Goal: Check status: Check status

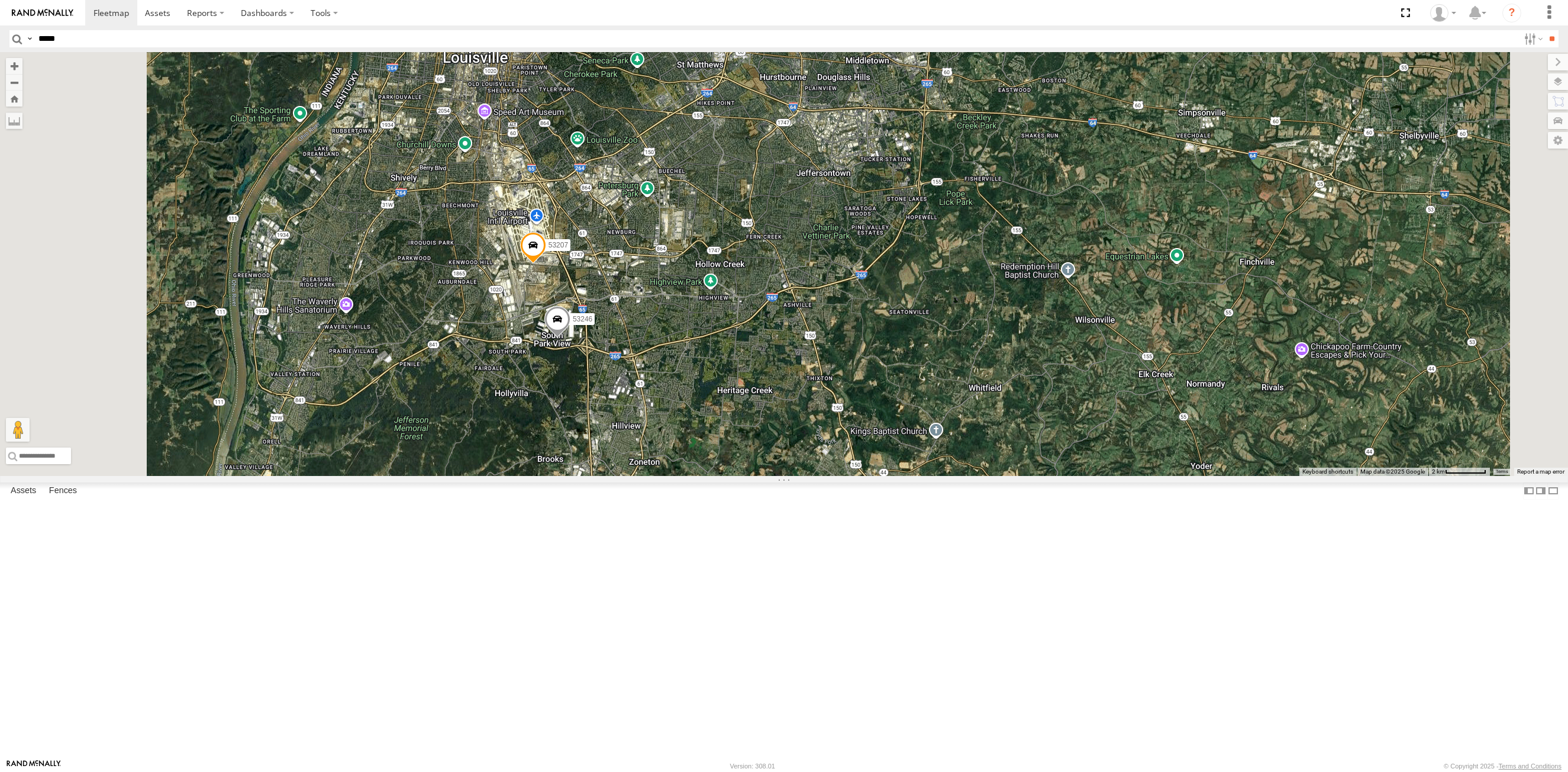
select select "**********"
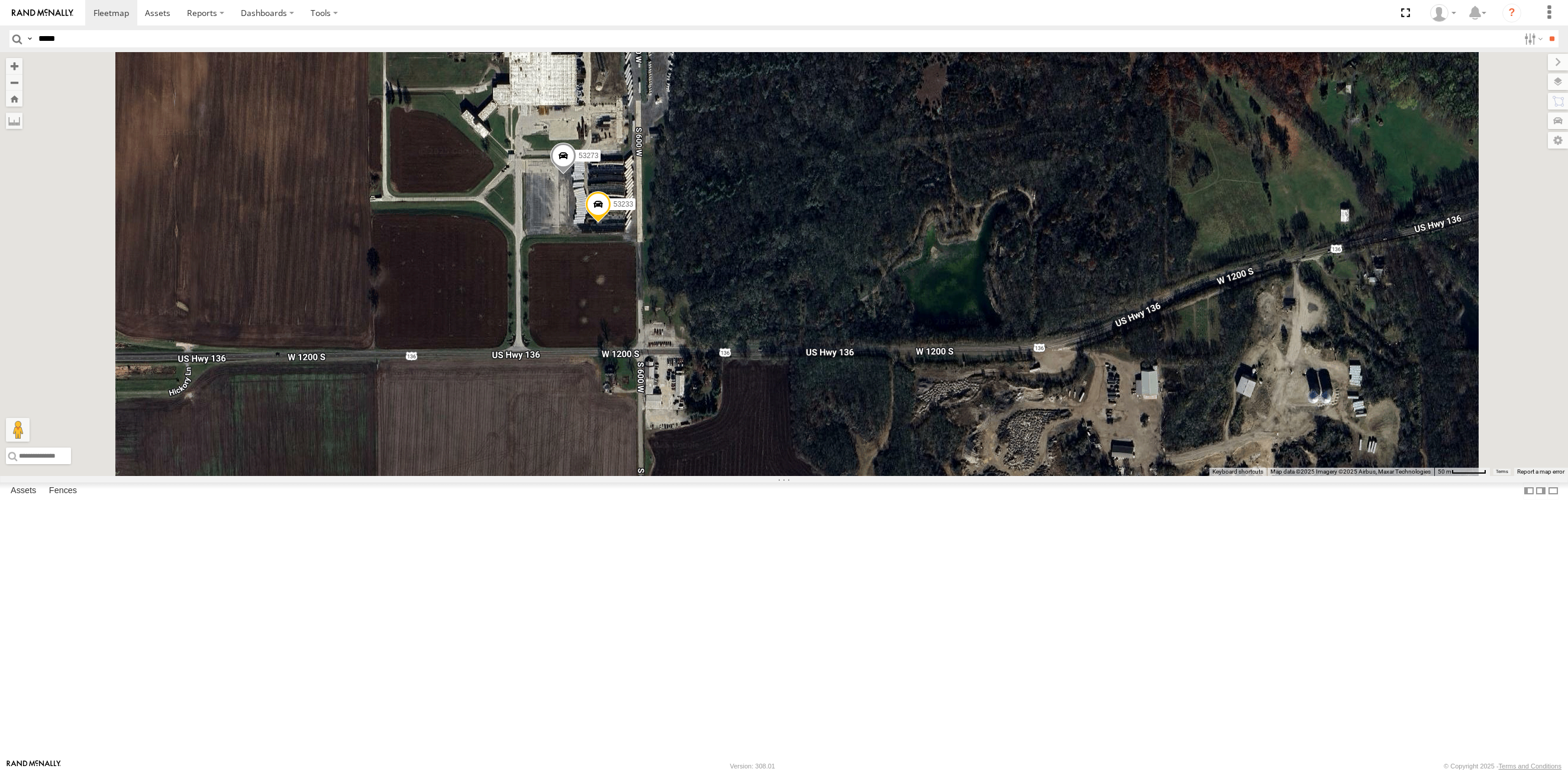
click at [611, 223] on span at bounding box center [598, 207] width 26 height 32
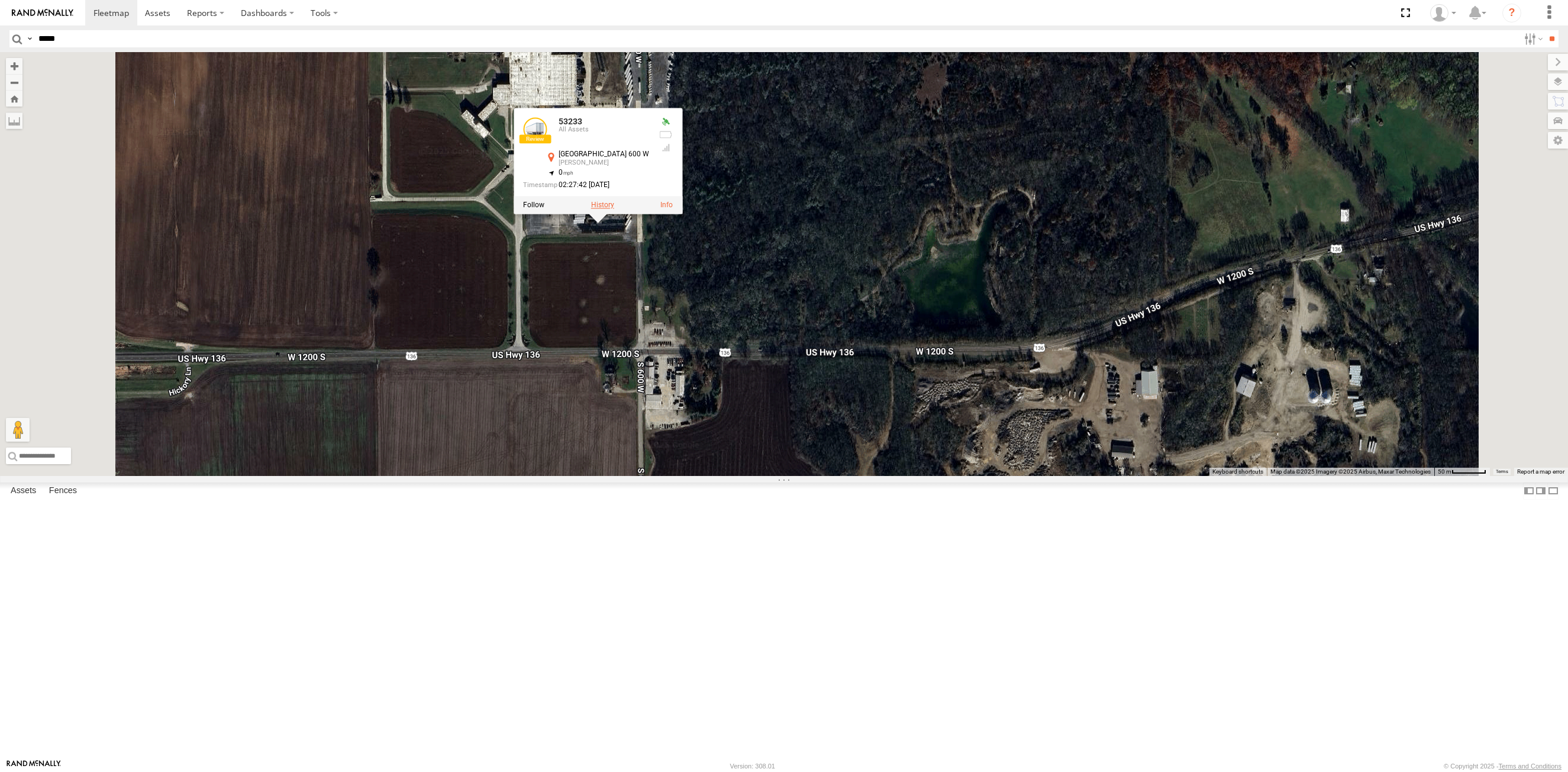
click at [614, 209] on label at bounding box center [603, 206] width 23 height 9
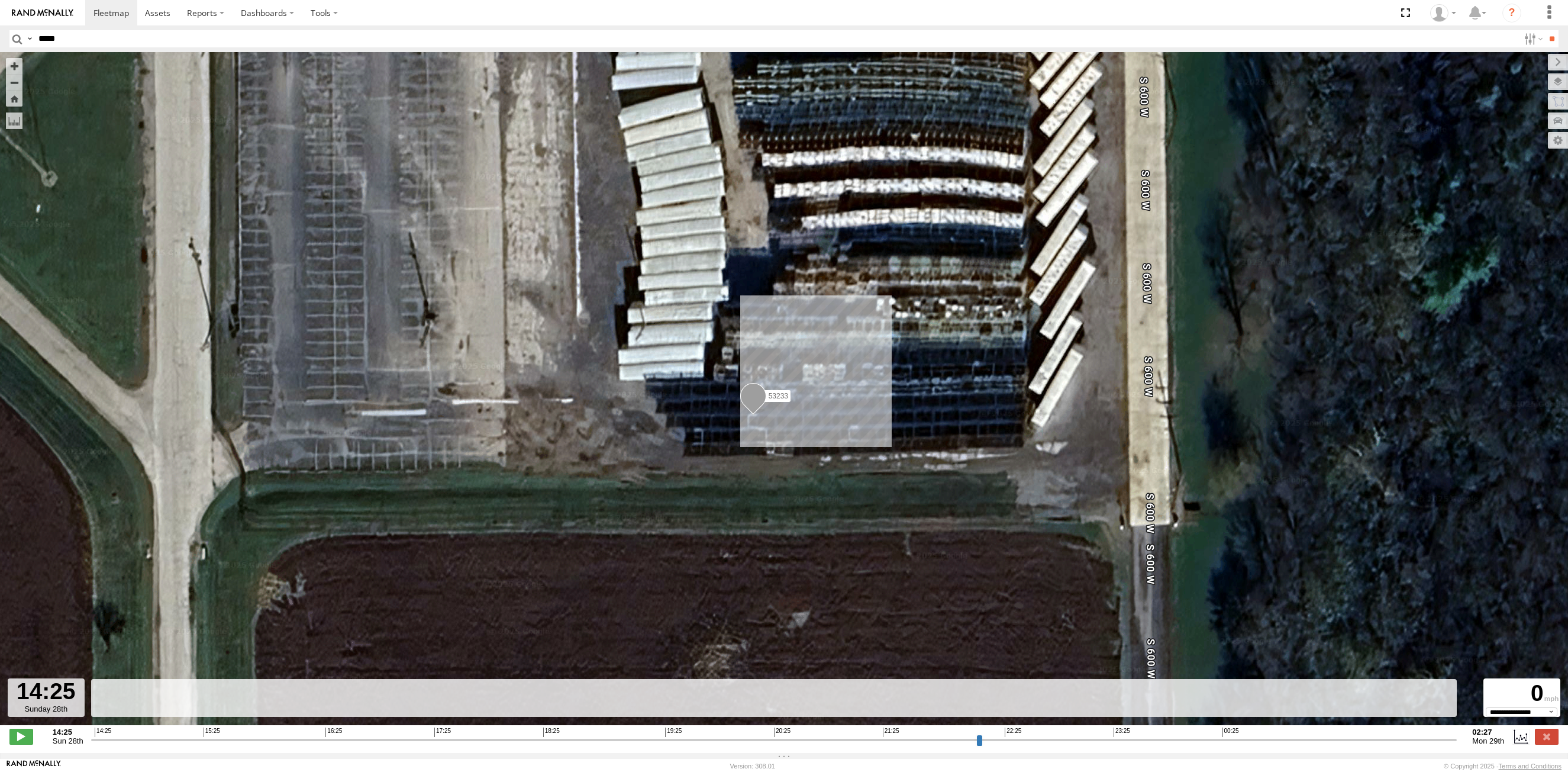
click at [18, 38] on input "button" at bounding box center [17, 39] width 15 height 17
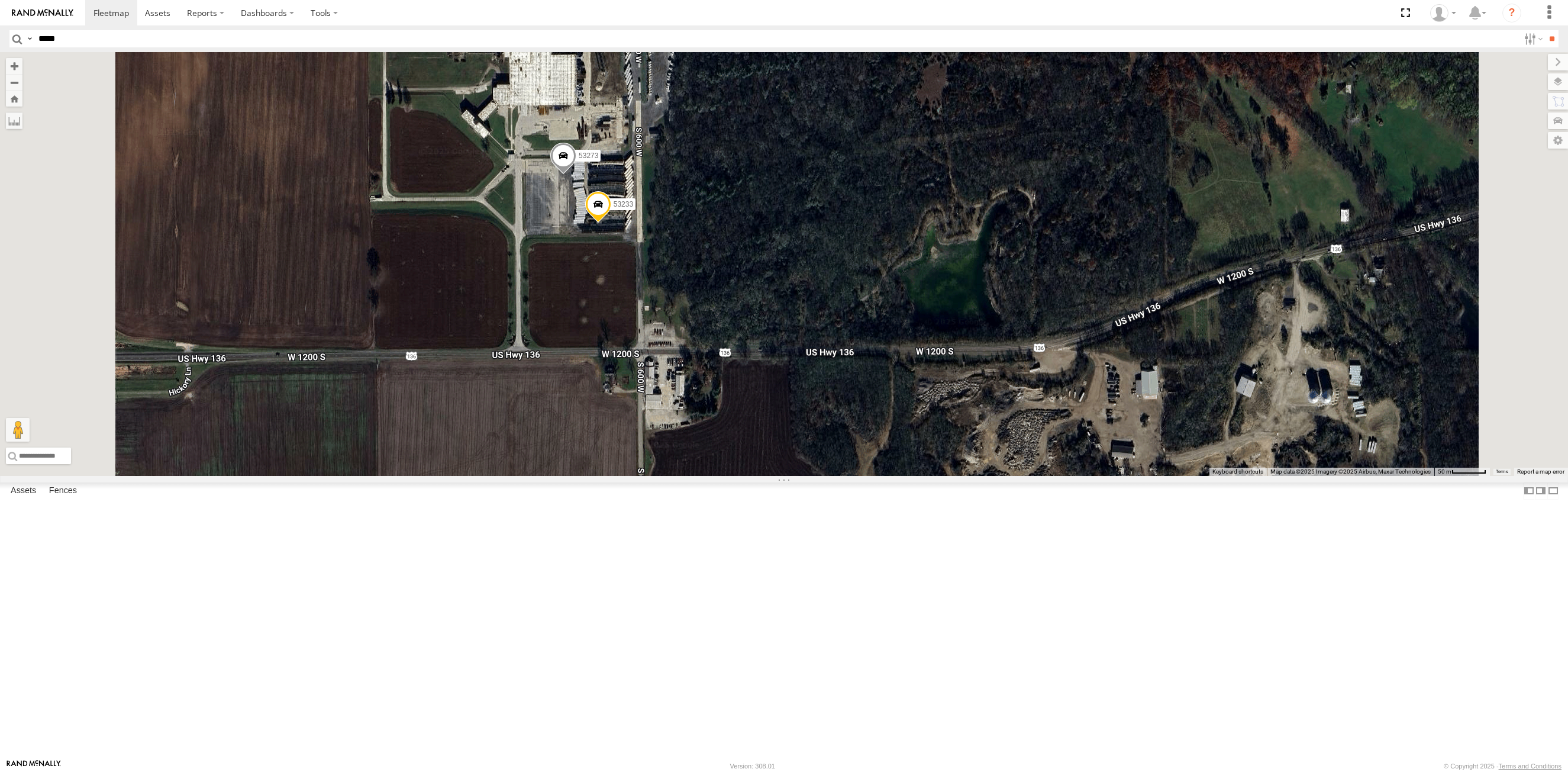
click at [576, 175] on span at bounding box center [563, 158] width 26 height 32
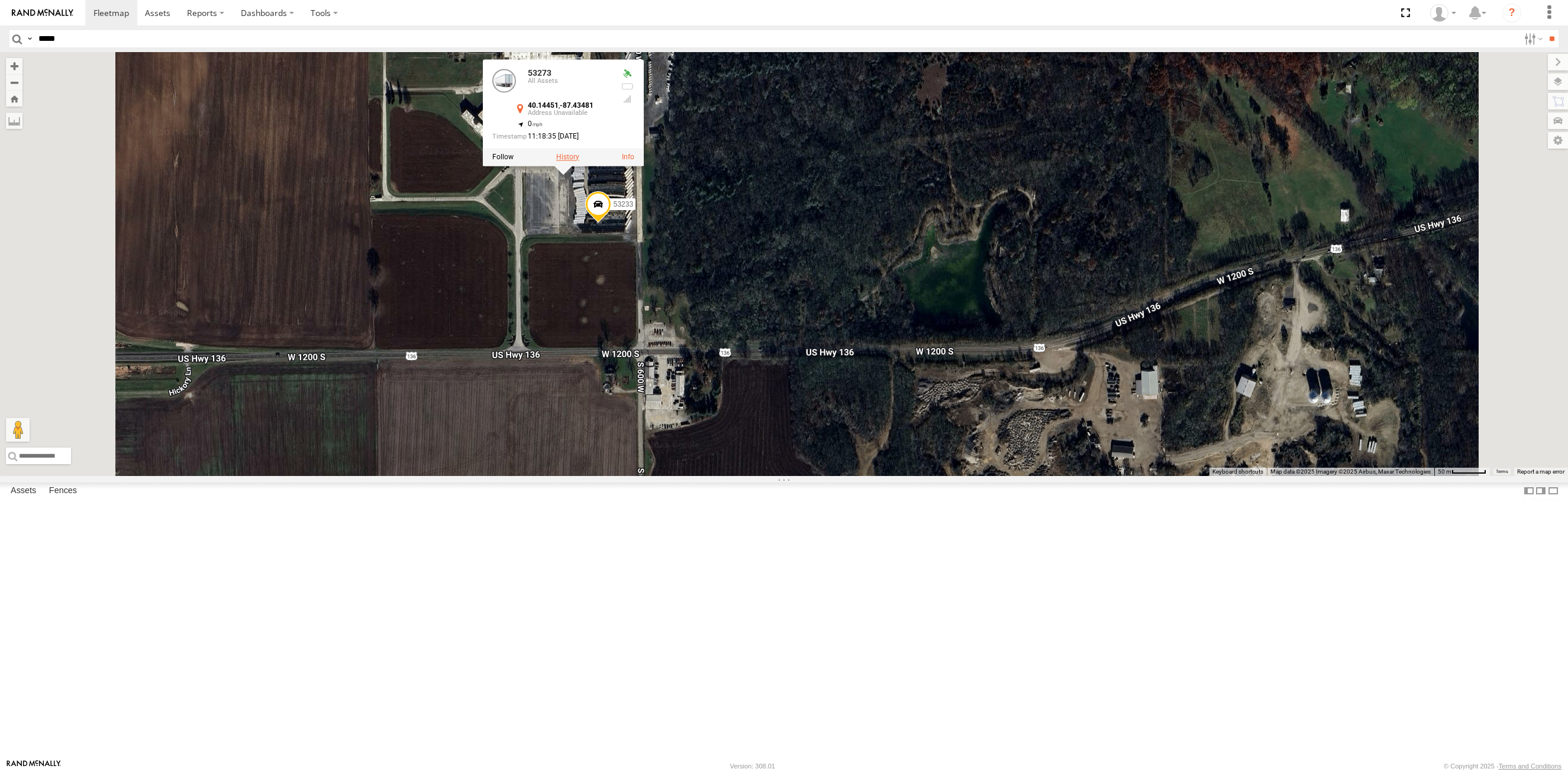
click at [579, 161] on label at bounding box center [568, 157] width 23 height 9
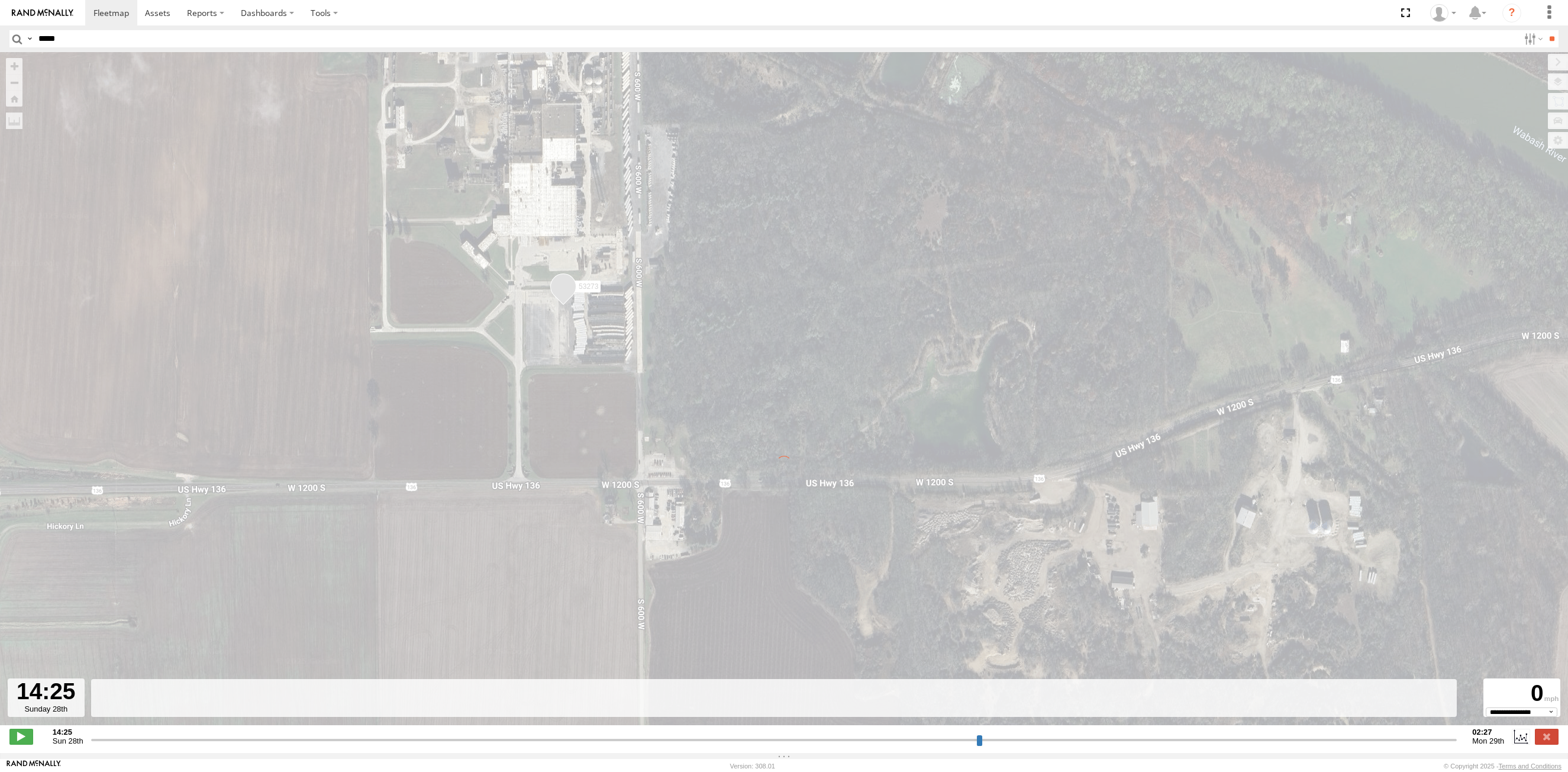
type input "**********"
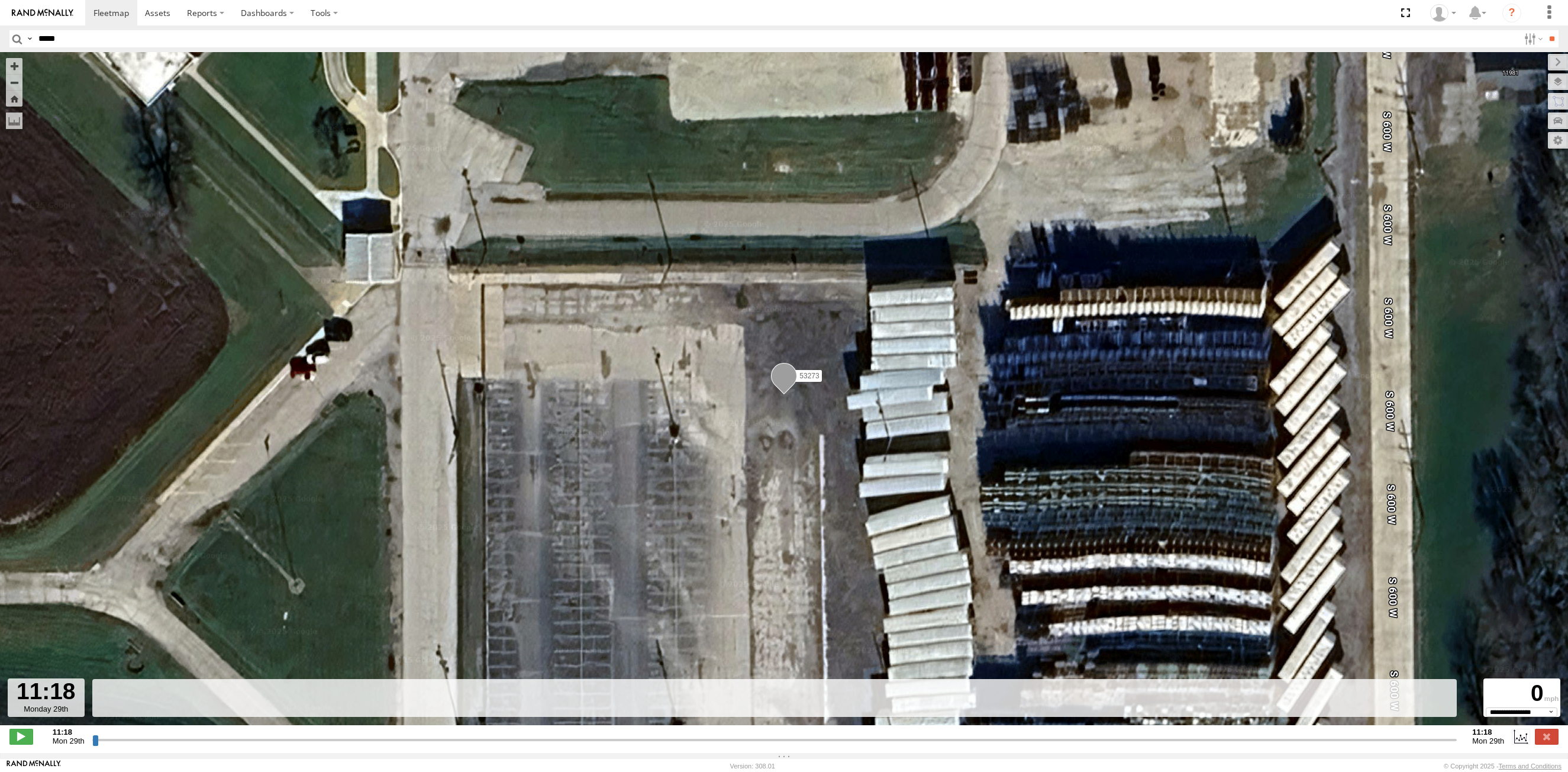
click at [16, 34] on input "button" at bounding box center [17, 39] width 15 height 17
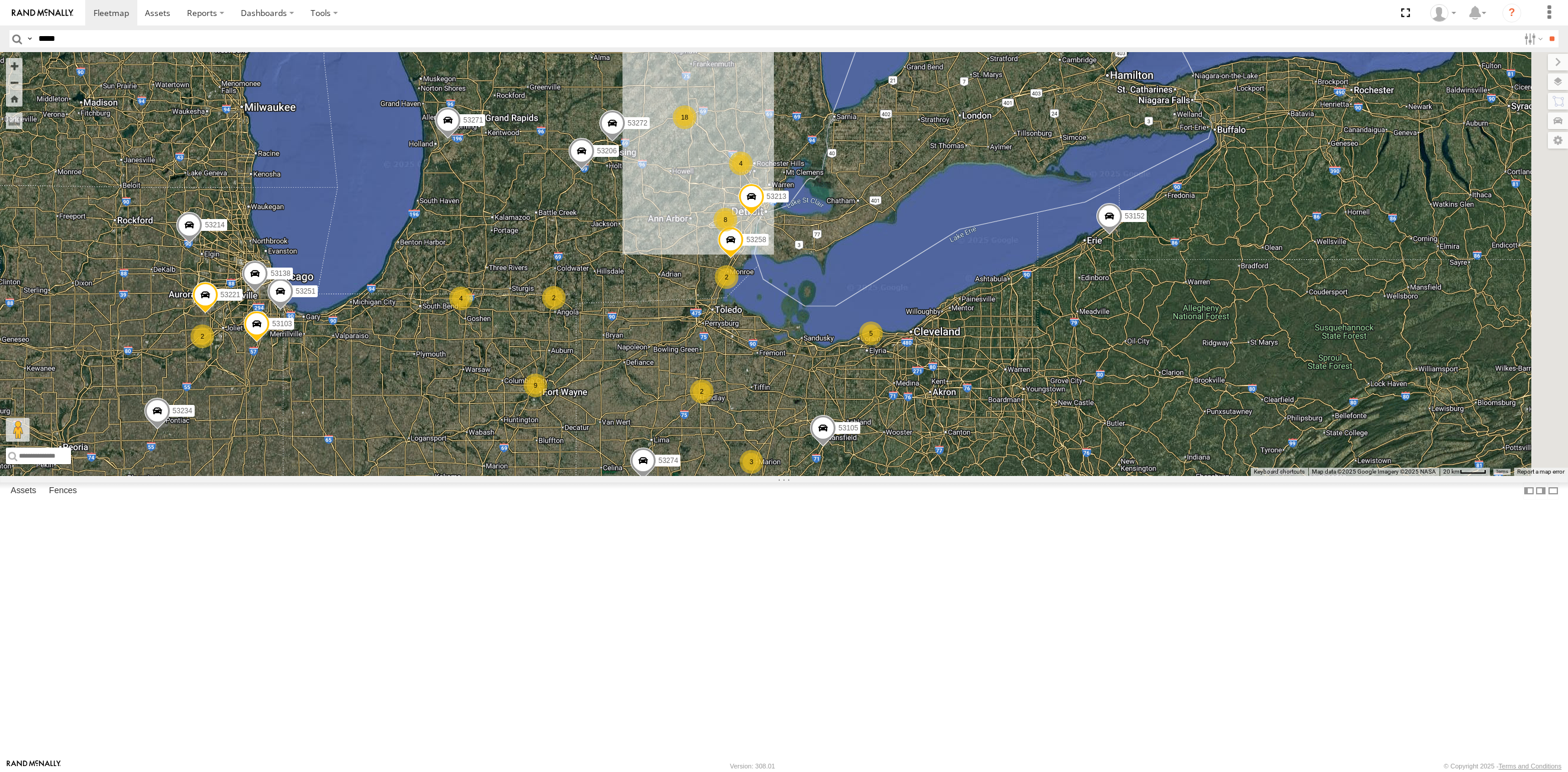
drag, startPoint x: 937, startPoint y: 100, endPoint x: 629, endPoint y: 281, distance: 357.2
click at [656, 329] on div "53234 53216 53106 53149 53285 53103 53266 53253 53274 53245 53141 53206 53215 4…" at bounding box center [784, 264] width 1568 height 424
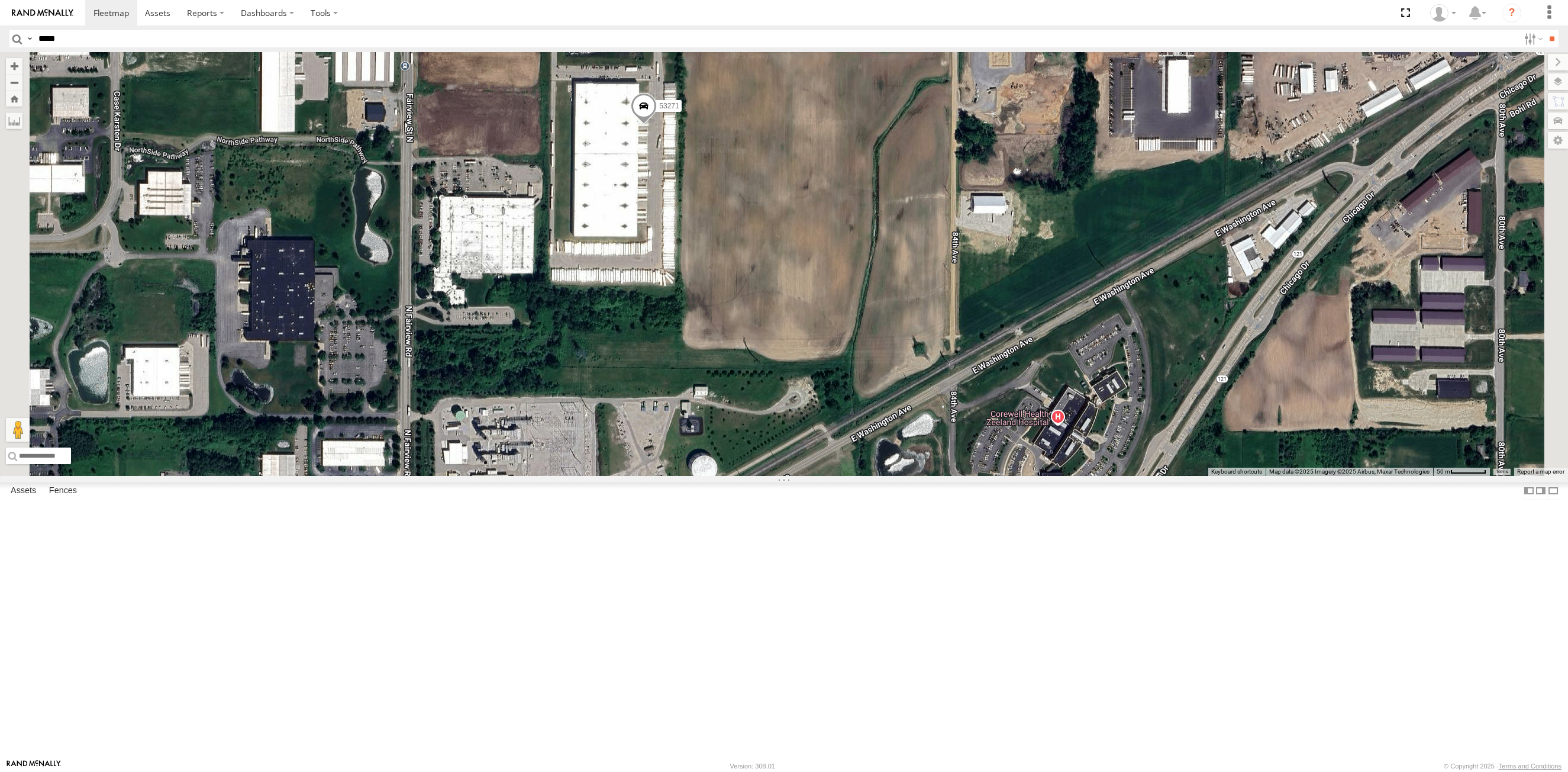
drag, startPoint x: 660, startPoint y: 222, endPoint x: 667, endPoint y: 268, distance: 46.5
click at [667, 268] on div "53234 53216 53106 53149 53285 53103 53266 53253 53274 53245 53141 53206 53215 5…" at bounding box center [784, 264] width 1568 height 424
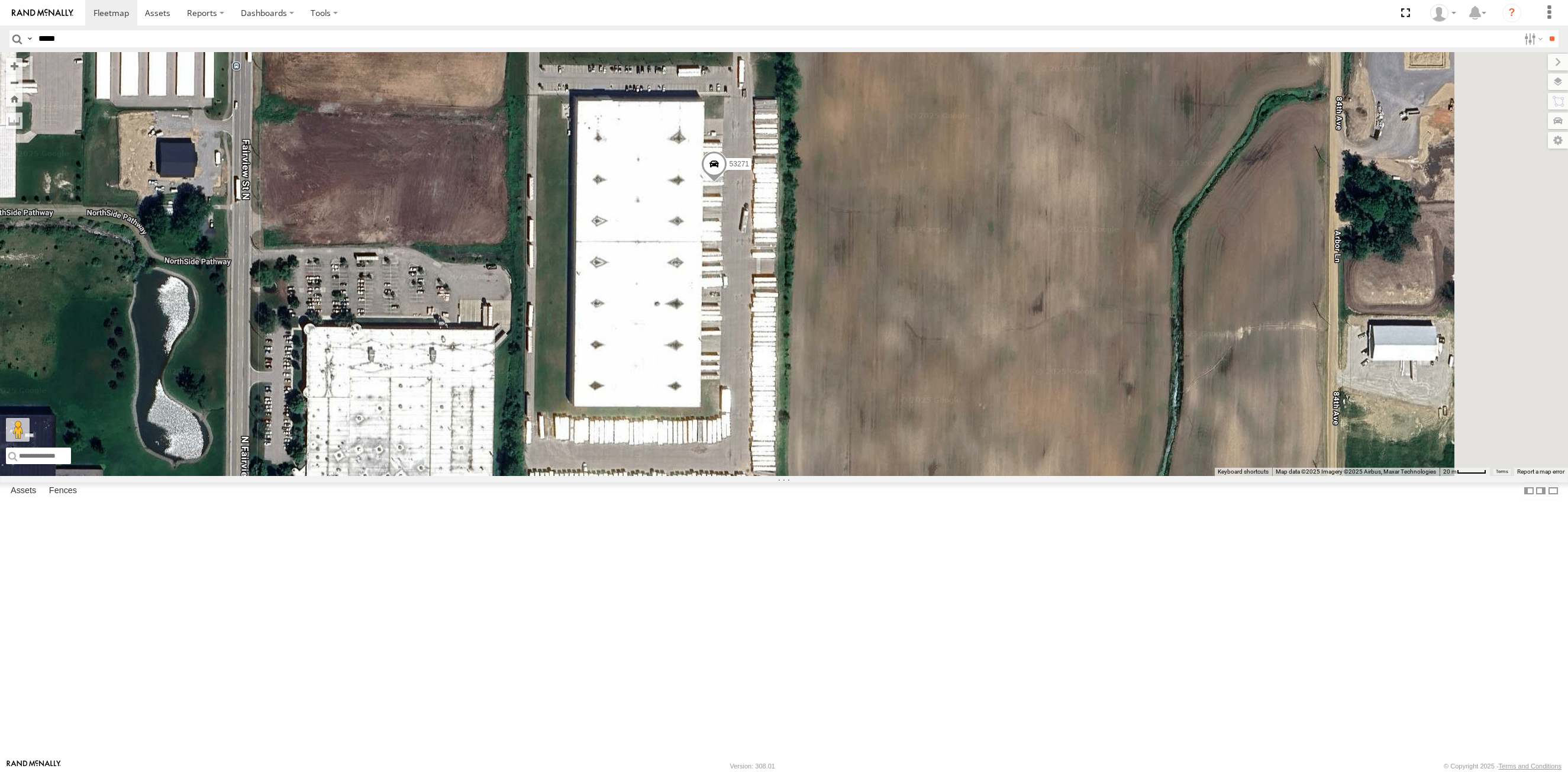
drag, startPoint x: 631, startPoint y: 250, endPoint x: 564, endPoint y: 271, distance: 70.2
click at [564, 271] on div "53234 53216 53106 53149 53285 53103 53266 53253 53274 53245 53141 53206 53215 5…" at bounding box center [784, 264] width 1568 height 424
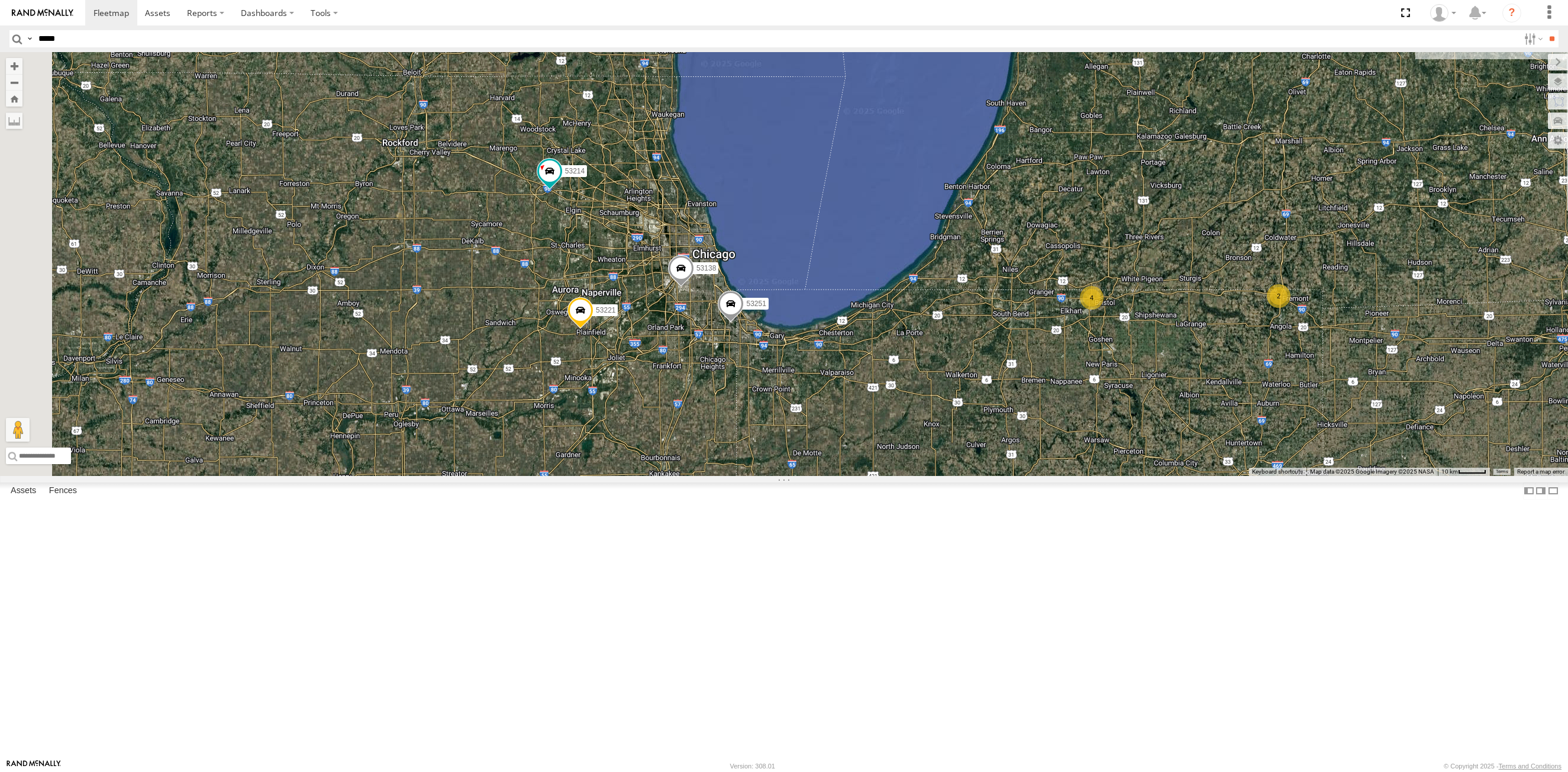
drag, startPoint x: 559, startPoint y: 637, endPoint x: 780, endPoint y: 360, distance: 354.4
click at [780, 360] on div "53271 53206 2 53280 26 53272 4 5 53251 53258 53221 53257 2 53214 4 53269 53138 …" at bounding box center [784, 264] width 1568 height 424
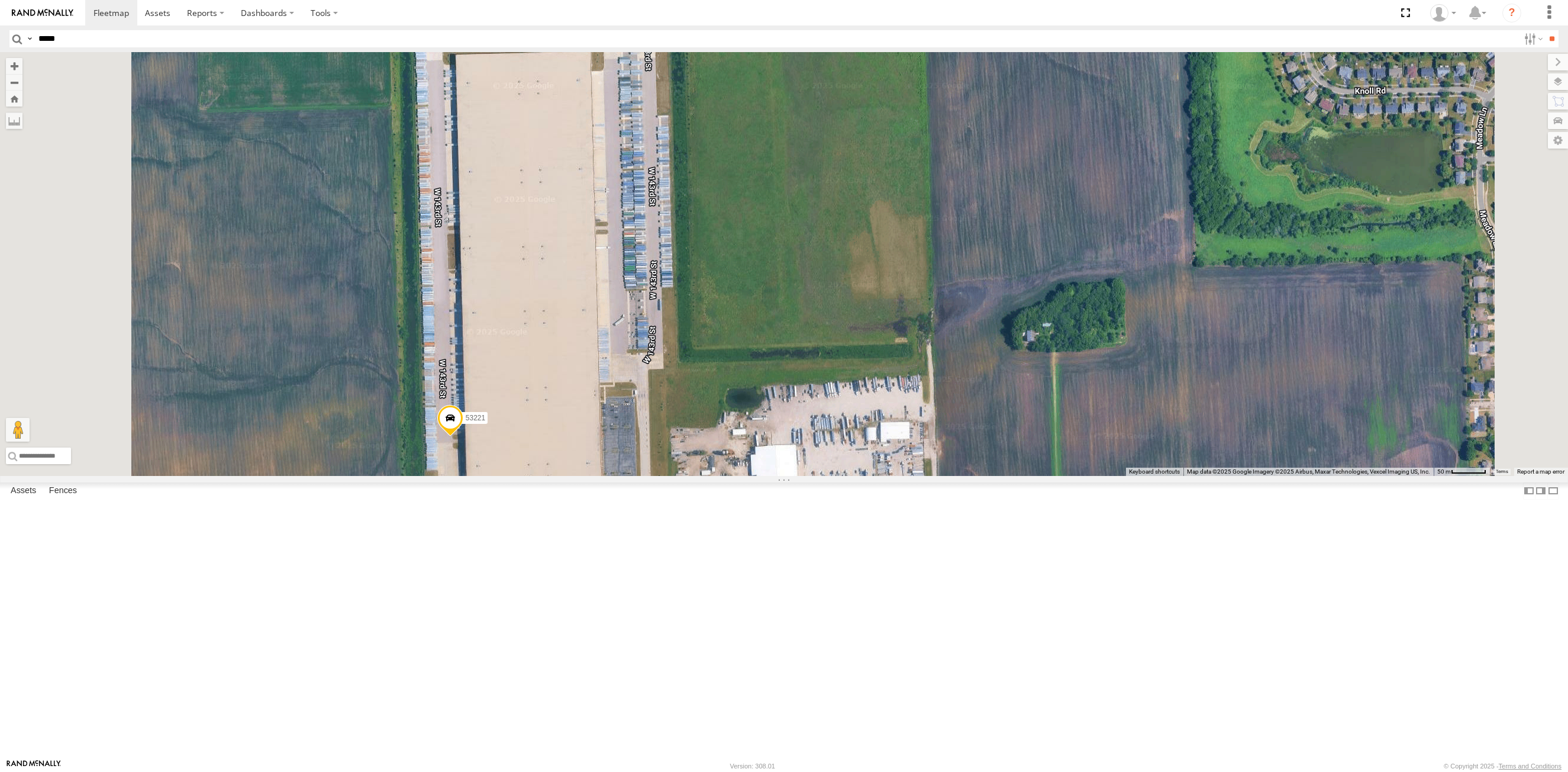
drag, startPoint x: 695, startPoint y: 388, endPoint x: 734, endPoint y: 393, distance: 39.3
click at [734, 393] on div "53271 53206 53280 53272 53251 53258 53221 53257 53214 53269 53138 53211 53234 5…" at bounding box center [784, 264] width 1568 height 424
